Goal: Register for event/course

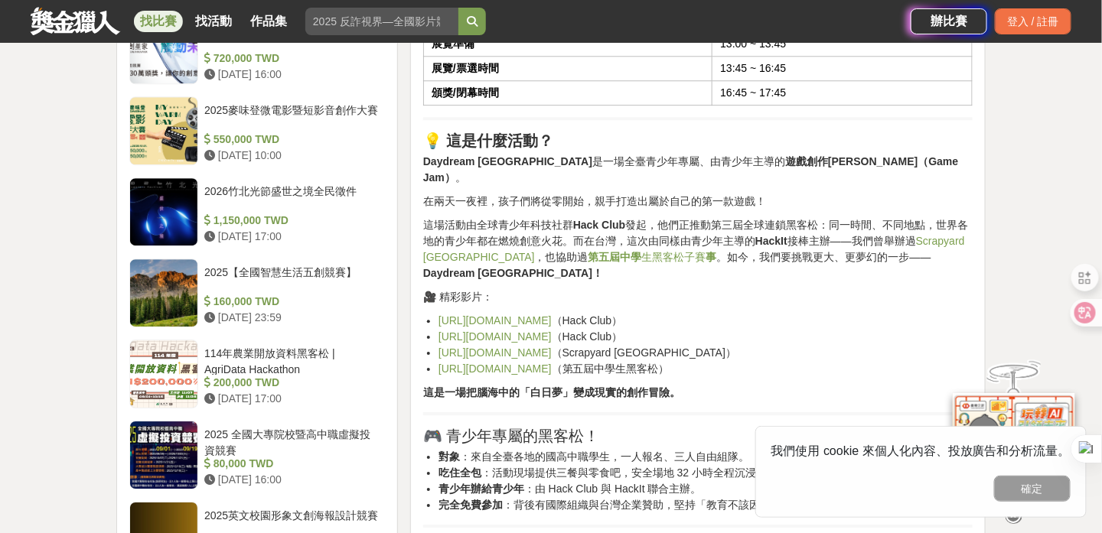
scroll to position [1373, 0]
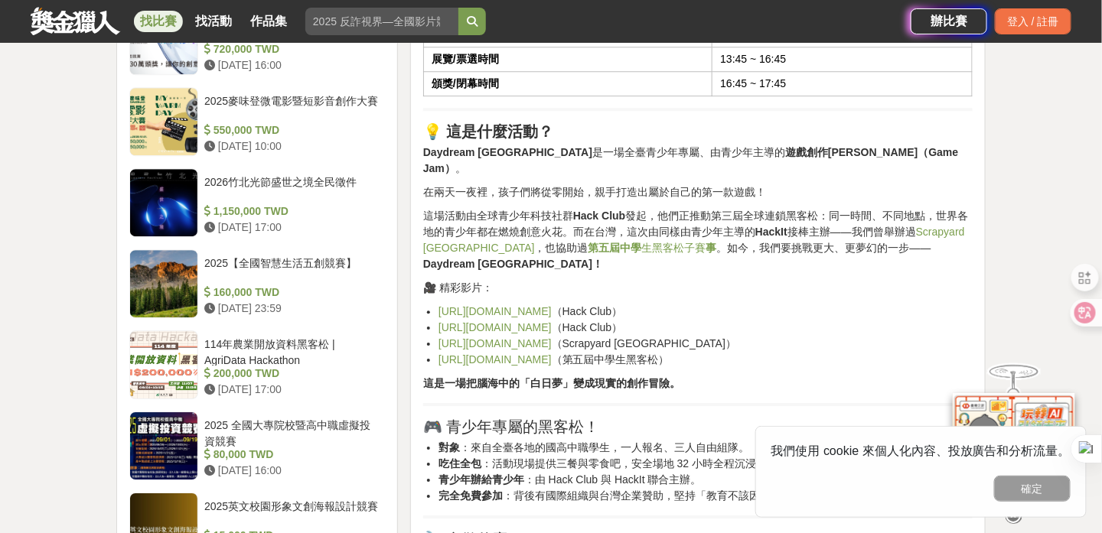
click at [552, 354] on link "[URL][DOMAIN_NAME]" at bounding box center [495, 360] width 113 height 12
click at [552, 338] on link "[URL][DOMAIN_NAME]" at bounding box center [495, 344] width 113 height 12
click at [883, 336] on li "[URL][DOMAIN_NAME] （Scrapyard [GEOGRAPHIC_DATA]）" at bounding box center [706, 344] width 534 height 16
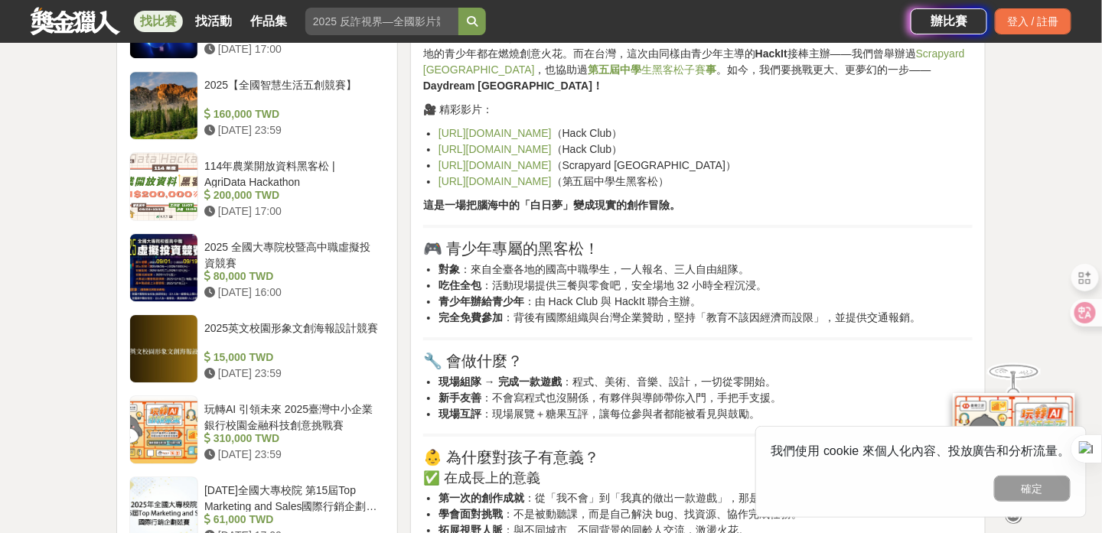
click at [938, 278] on li "吃住全包 ：活動現場提供三餐與零食吧，安全場地 32 小時全程沉浸。" at bounding box center [706, 286] width 534 height 16
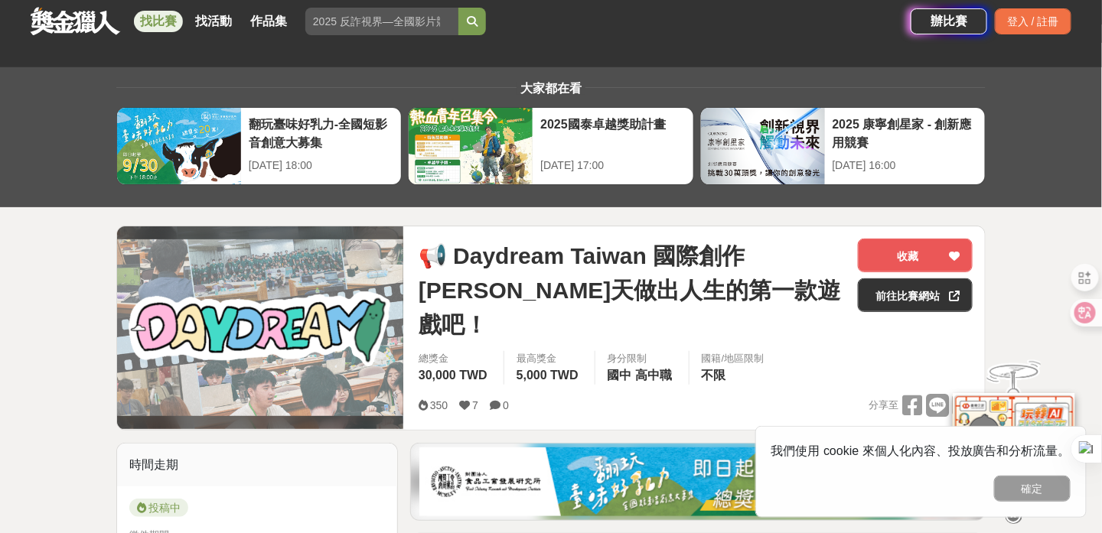
scroll to position [0, 0]
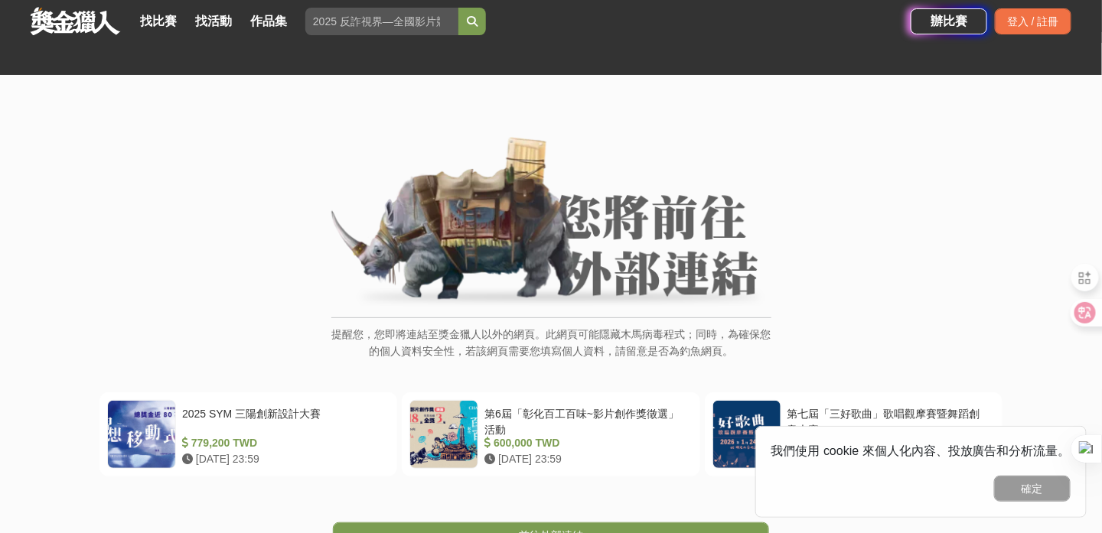
scroll to position [178, 0]
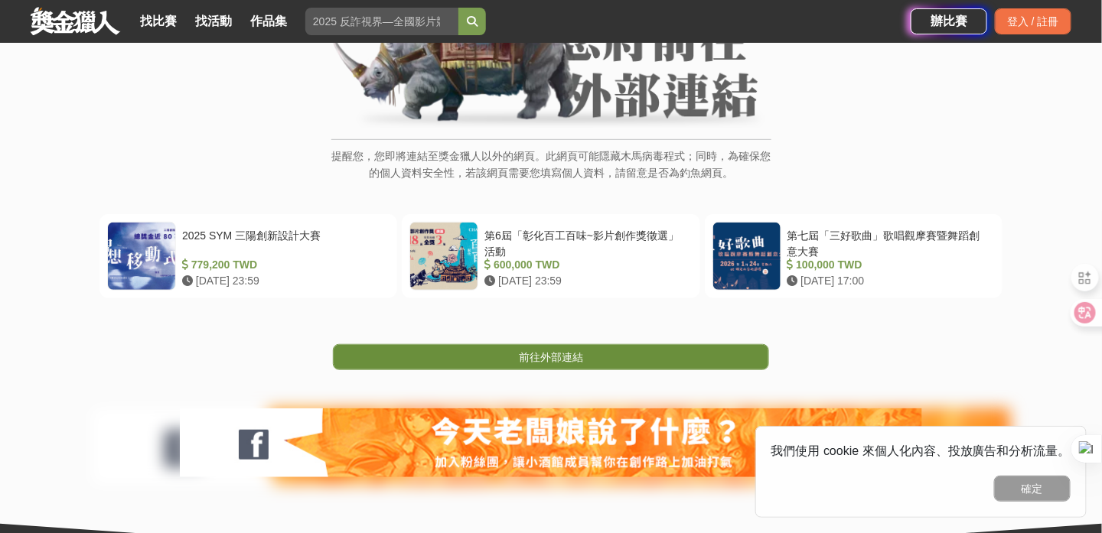
click at [660, 360] on link "前往外部連結" at bounding box center [551, 357] width 436 height 26
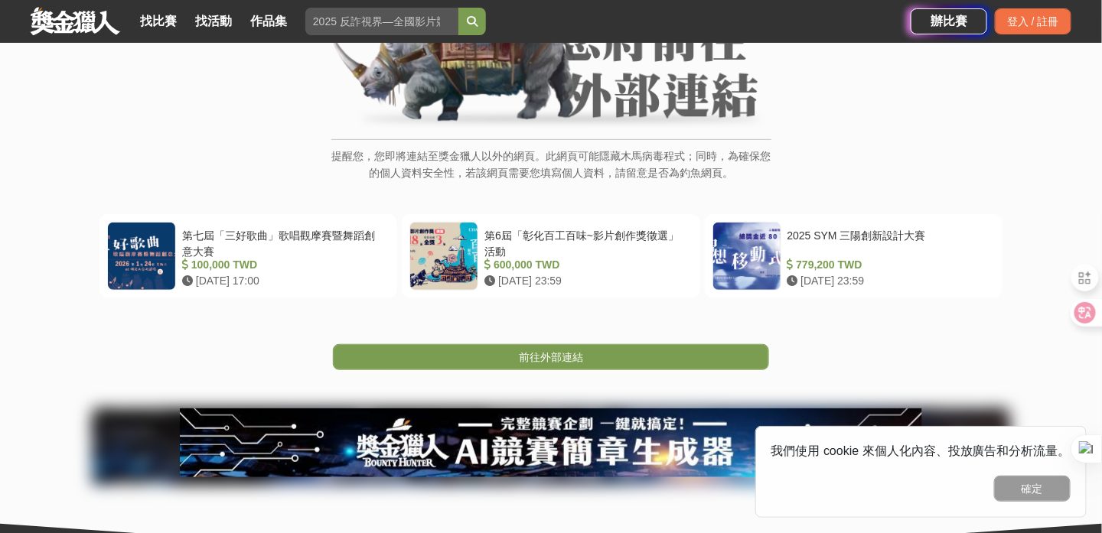
scroll to position [357, 0]
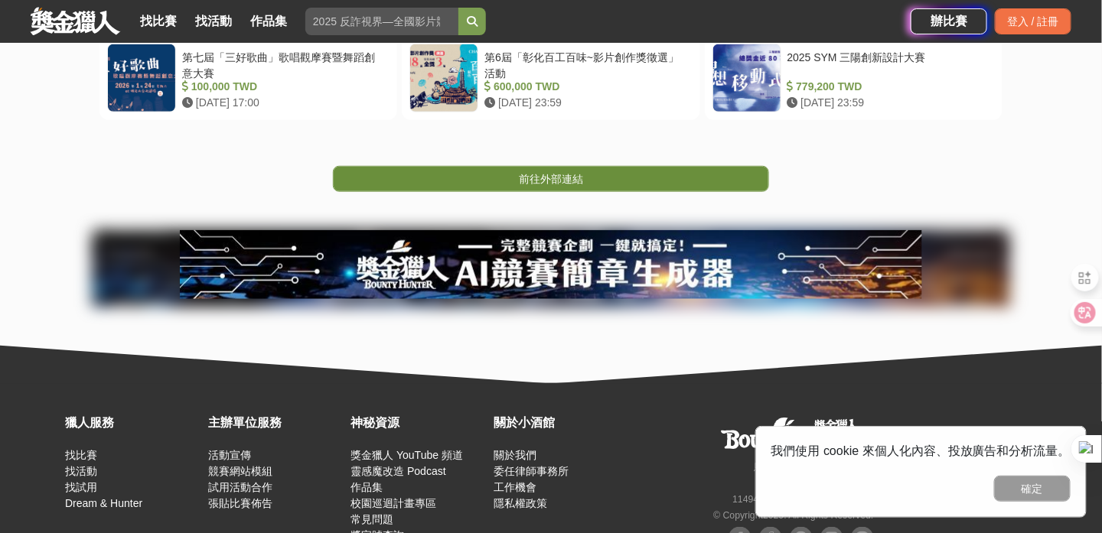
click at [670, 181] on link "前往外部連結" at bounding box center [551, 179] width 436 height 26
